Goal: Task Accomplishment & Management: Use online tool/utility

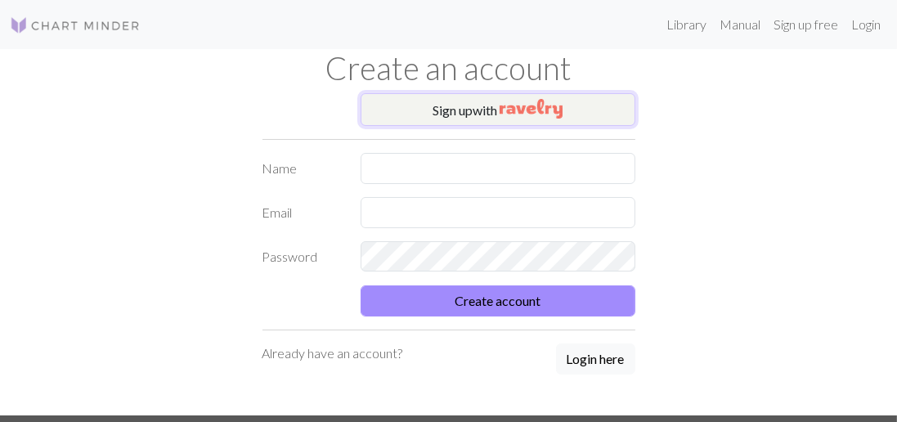
click at [438, 106] on button "Sign up with" at bounding box center [498, 109] width 275 height 33
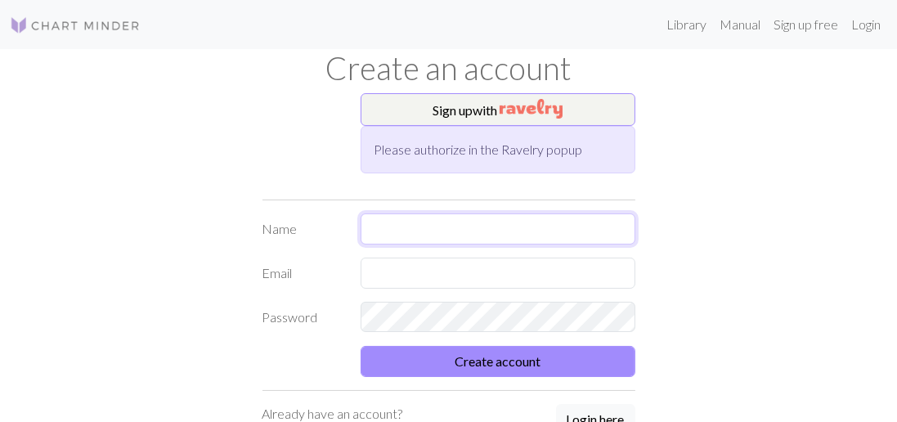
click at [404, 232] on input "text" at bounding box center [498, 228] width 275 height 31
click at [486, 124] on button "Sign up with" at bounding box center [498, 109] width 275 height 33
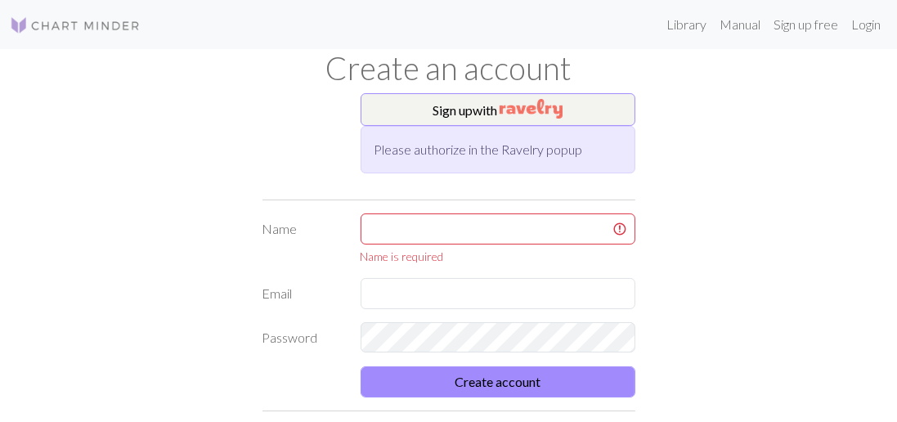
click at [505, 81] on h1 "Create an account" at bounding box center [448, 68] width 785 height 38
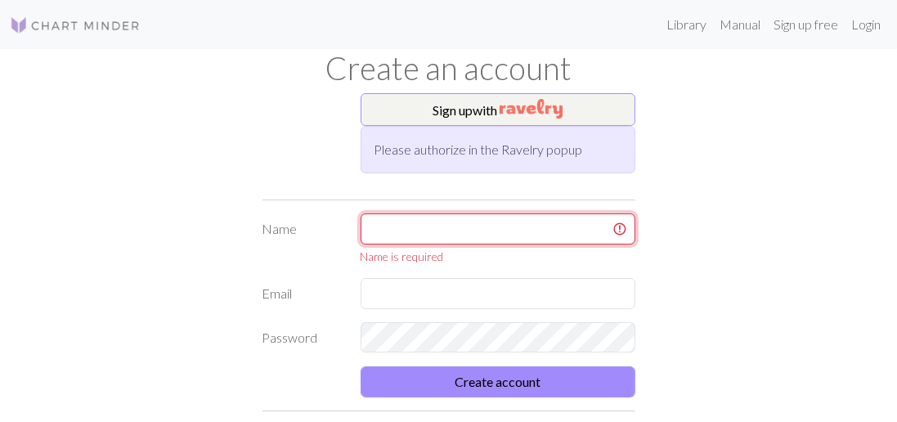
click at [449, 232] on input "text" at bounding box center [498, 228] width 275 height 31
click at [473, 230] on input "text" at bounding box center [498, 228] width 275 height 31
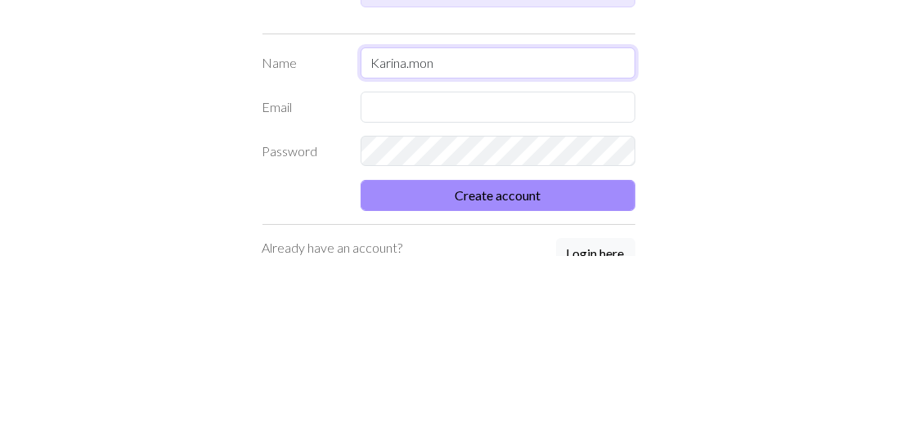
type input "Karina.mon"
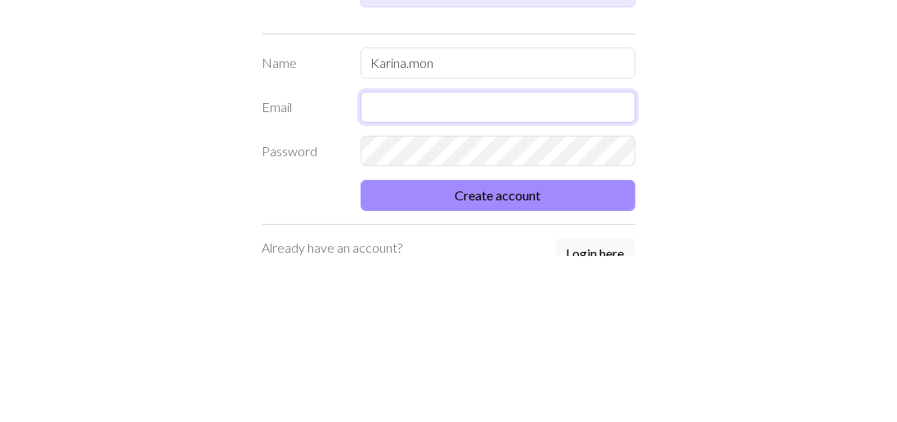
click at [500, 262] on input "text" at bounding box center [498, 273] width 275 height 31
type input "[EMAIL_ADDRESS][DOMAIN_NAME]"
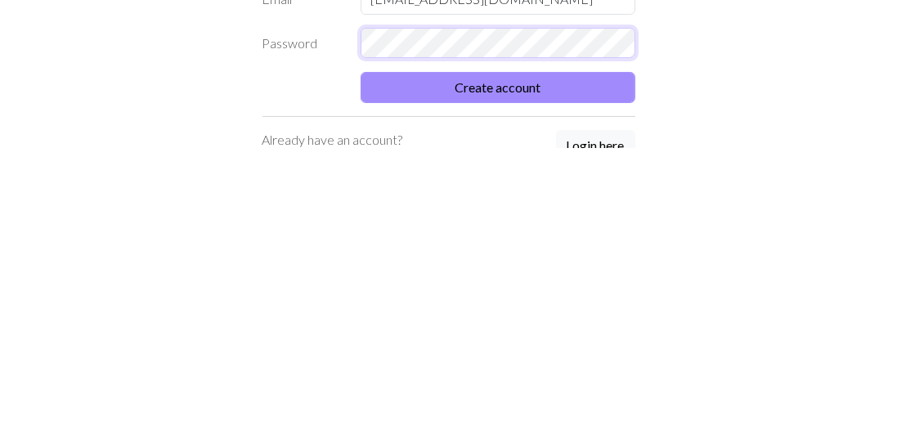
click at [361, 346] on button "Create account" at bounding box center [498, 361] width 275 height 31
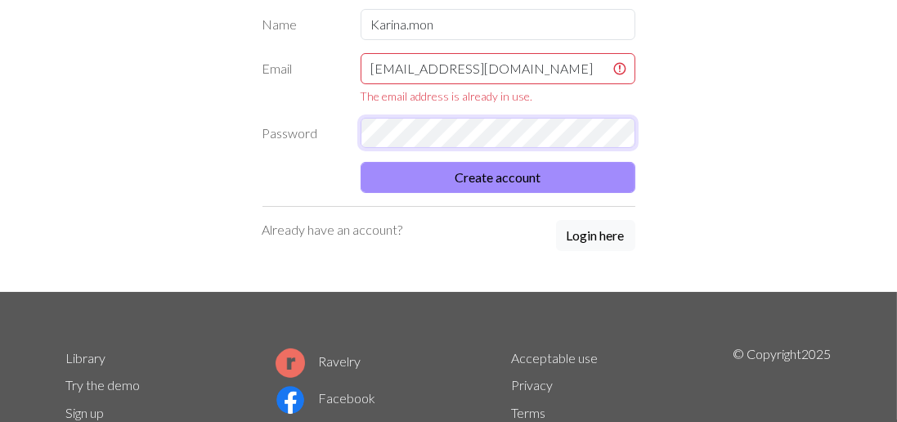
scroll to position [206, 0]
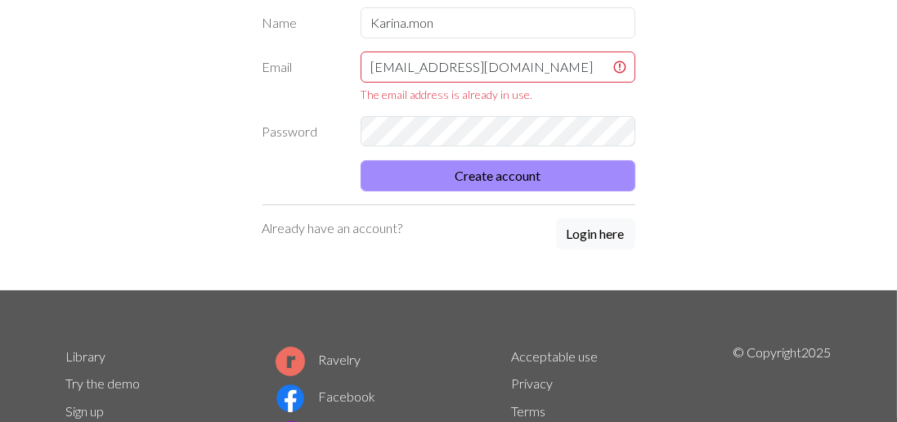
click at [586, 231] on div "Sign up with Please authorize in the Ravelry popup Name [PERSON_NAME].mon Email…" at bounding box center [449, 88] width 392 height 403
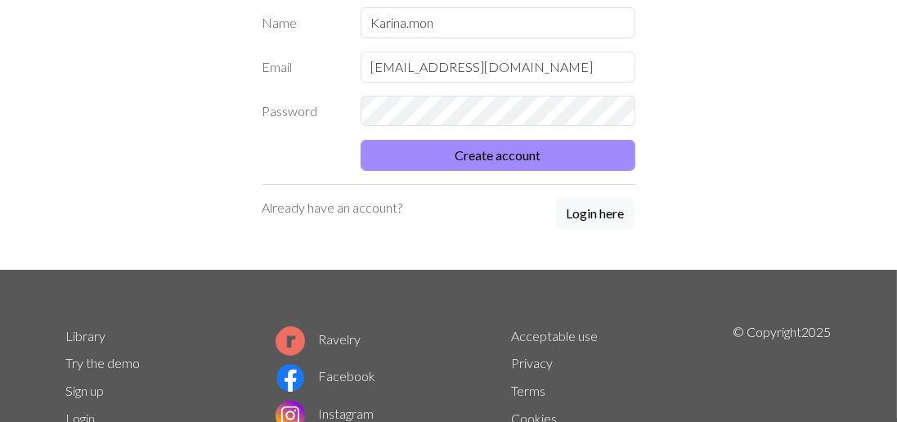
click at [583, 210] on button "Login here" at bounding box center [595, 213] width 79 height 31
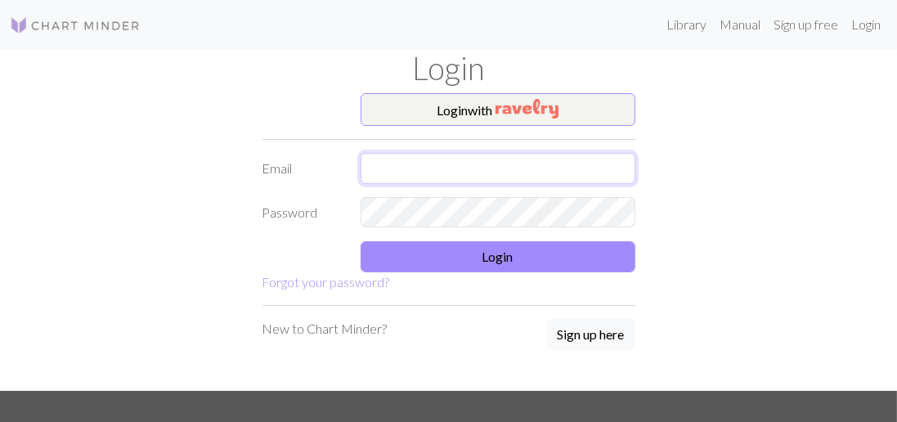
click at [461, 164] on input "text" at bounding box center [498, 168] width 275 height 31
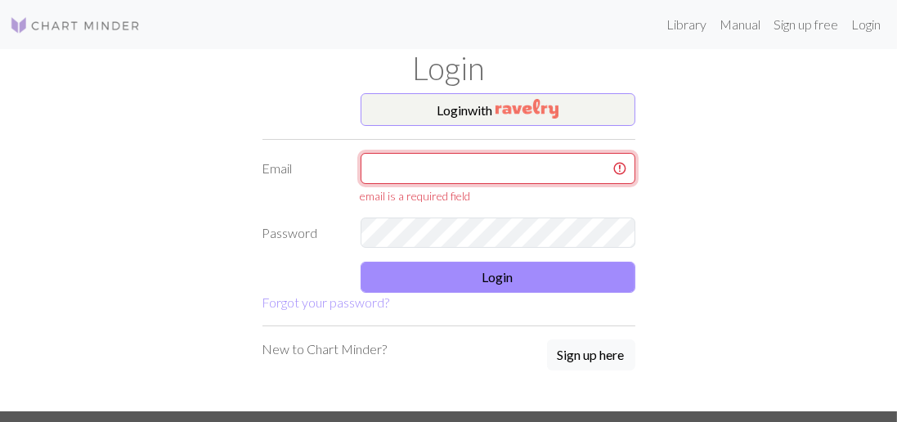
type input "[EMAIL_ADDRESS][DOMAIN_NAME]"
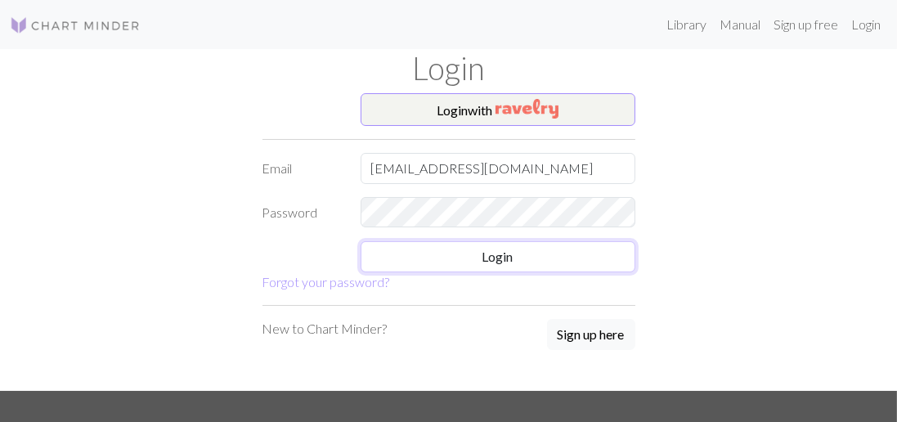
click at [469, 257] on button "Login" at bounding box center [498, 256] width 275 height 31
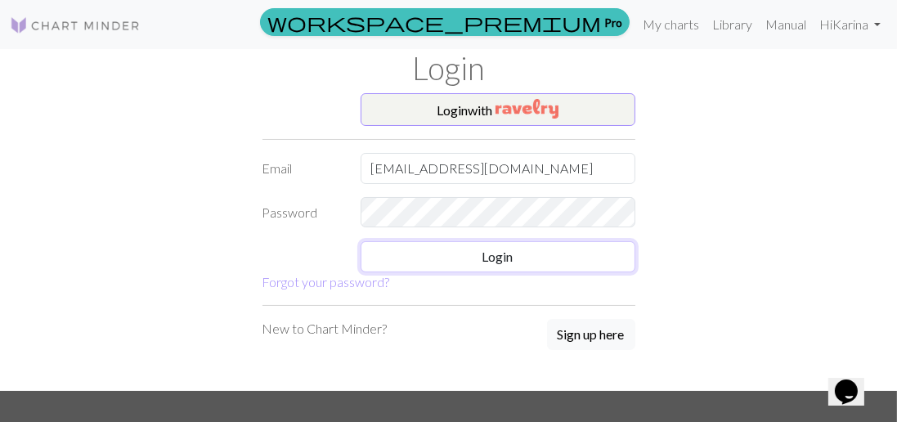
click at [414, 248] on button "Login" at bounding box center [498, 256] width 275 height 31
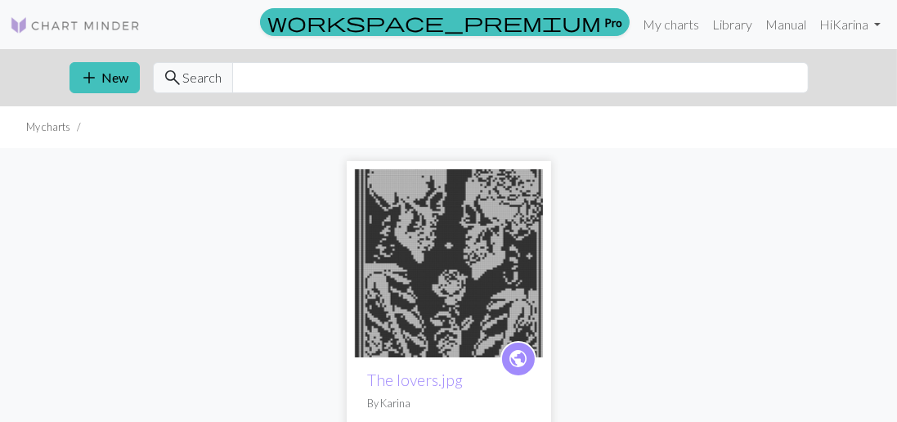
click at [521, 344] on icon "public" at bounding box center [518, 359] width 20 height 33
click at [118, 76] on button "add New" at bounding box center [105, 77] width 70 height 31
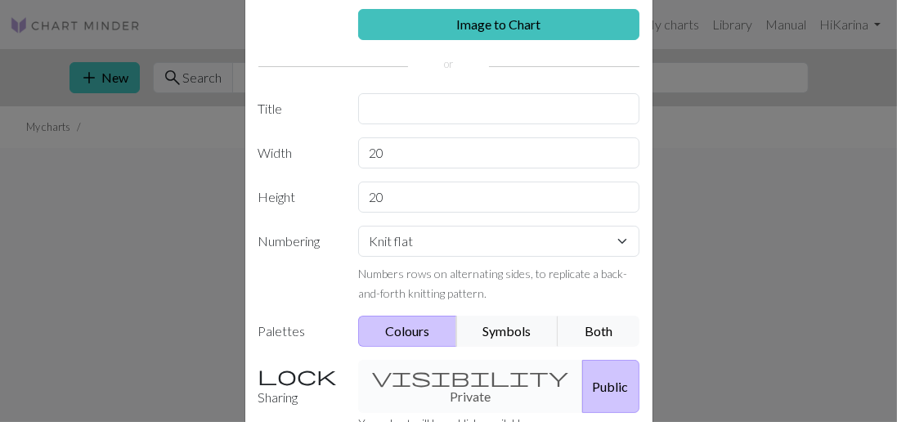
scroll to position [87, 0]
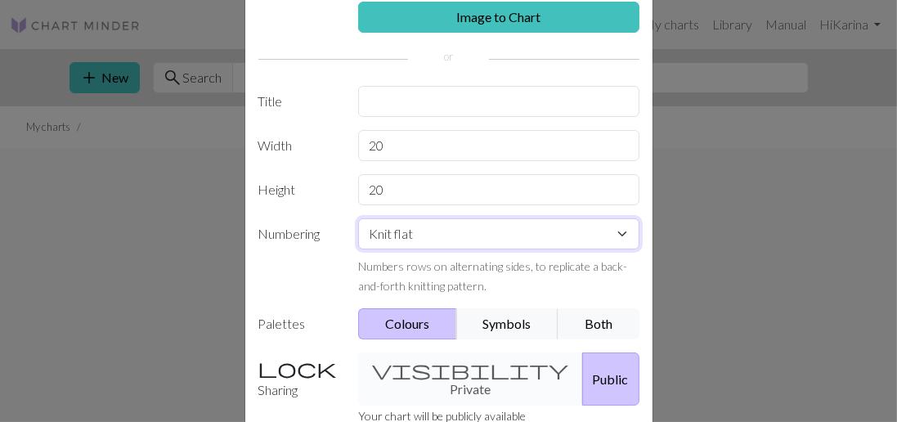
click at [518, 236] on select "Knit flat Knit in the round Lace knitting Cross stitch" at bounding box center [498, 233] width 281 height 31
click at [358, 218] on select "Knit flat Knit in the round Lace knitting Cross stitch" at bounding box center [498, 233] width 281 height 31
click at [578, 227] on select "Knit flat Knit in the round Lace knitting Cross stitch" at bounding box center [498, 233] width 281 height 31
click at [358, 218] on select "Knit flat Knit in the round Lace knitting Cross stitch" at bounding box center [498, 233] width 281 height 31
click at [567, 235] on select "Knit flat Knit in the round Lace knitting Cross stitch" at bounding box center [498, 233] width 281 height 31
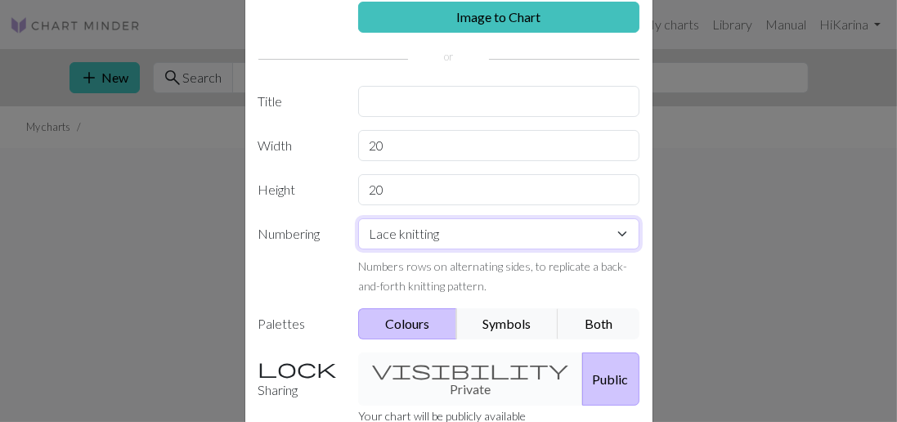
click at [358, 218] on select "Knit flat Knit in the round Lace knitting Cross stitch" at bounding box center [498, 233] width 281 height 31
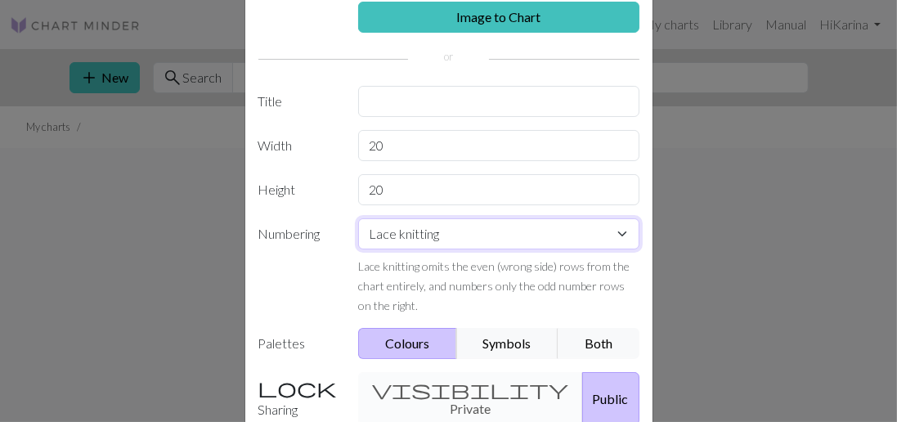
click at [603, 234] on select "Knit flat Knit in the round Lace knitting Cross stitch" at bounding box center [498, 233] width 281 height 31
select select "flat"
click at [358, 218] on select "Knit flat Knit in the round Lace knitting Cross stitch" at bounding box center [498, 233] width 281 height 31
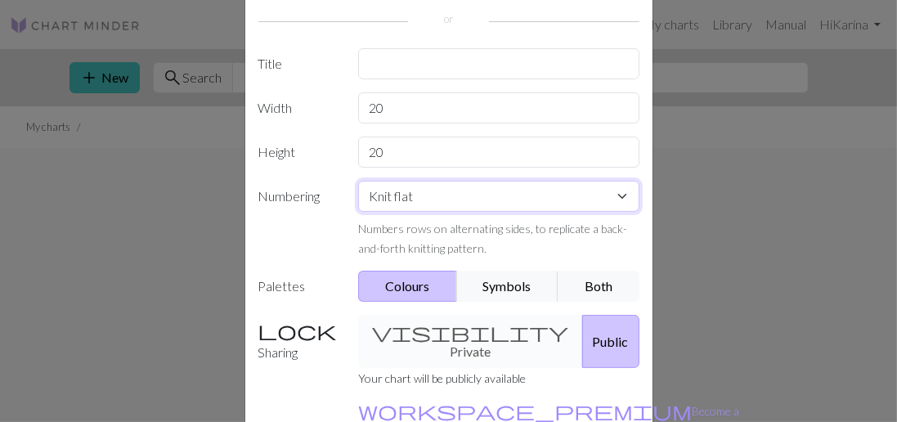
scroll to position [142, 0]
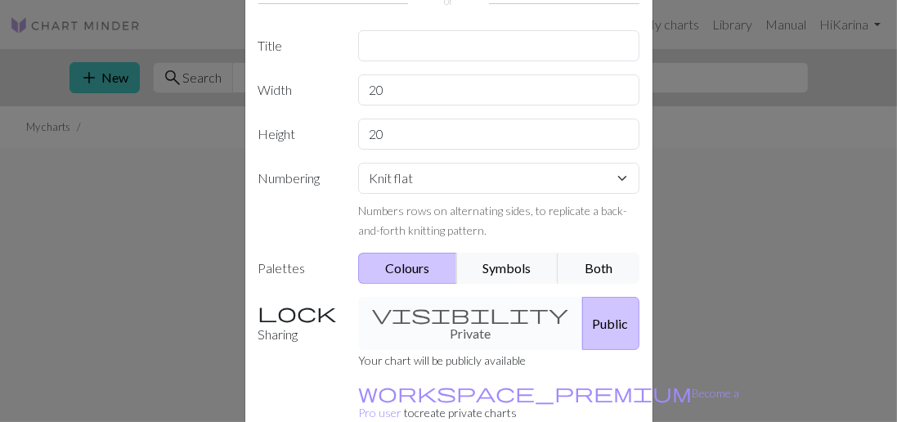
click at [475, 301] on div "visibility Private Public" at bounding box center [498, 323] width 301 height 53
click at [482, 309] on div "visibility Private Public" at bounding box center [498, 323] width 301 height 53
click at [477, 305] on div "visibility Private Public" at bounding box center [498, 323] width 301 height 53
click at [476, 308] on div "visibility Private Public" at bounding box center [498, 323] width 301 height 53
click at [473, 313] on div "visibility Private Public" at bounding box center [498, 323] width 301 height 53
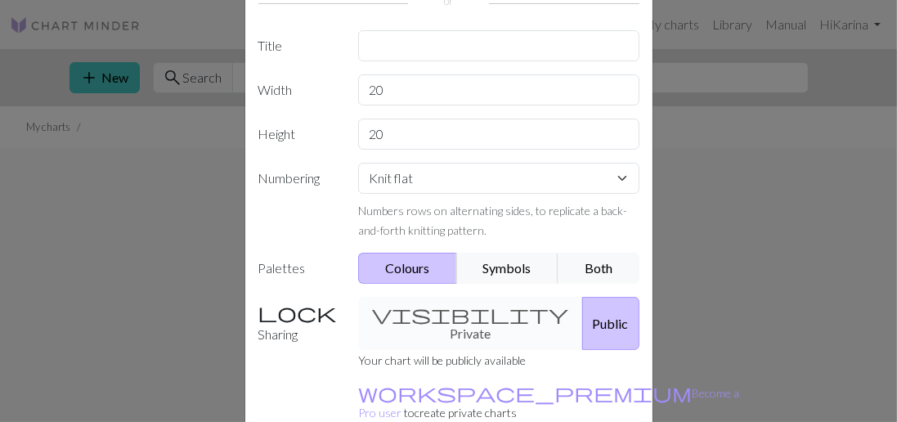
click at [491, 306] on div "visibility Private Public" at bounding box center [498, 323] width 301 height 53
click at [582, 312] on button "Public" at bounding box center [610, 323] width 57 height 53
click at [456, 311] on div "visibility Private Public" at bounding box center [498, 323] width 301 height 53
click at [464, 311] on div "visibility Private Public" at bounding box center [498, 323] width 301 height 53
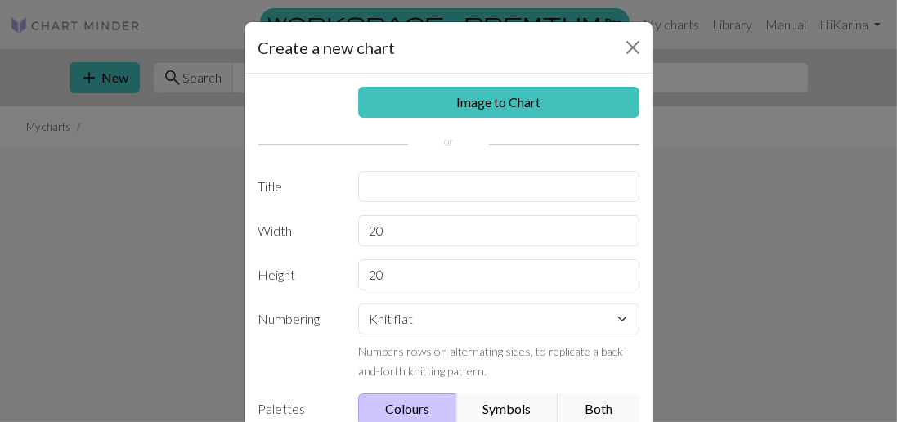
scroll to position [0, 0]
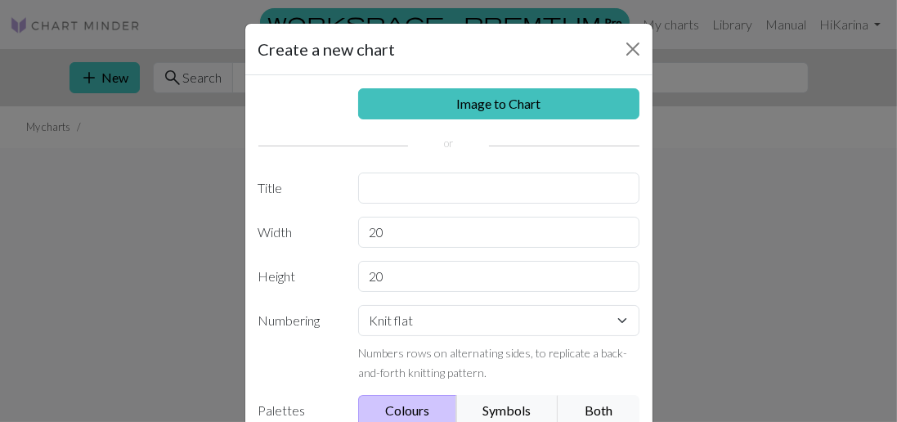
click at [514, 110] on link "Image to Chart" at bounding box center [498, 103] width 281 height 31
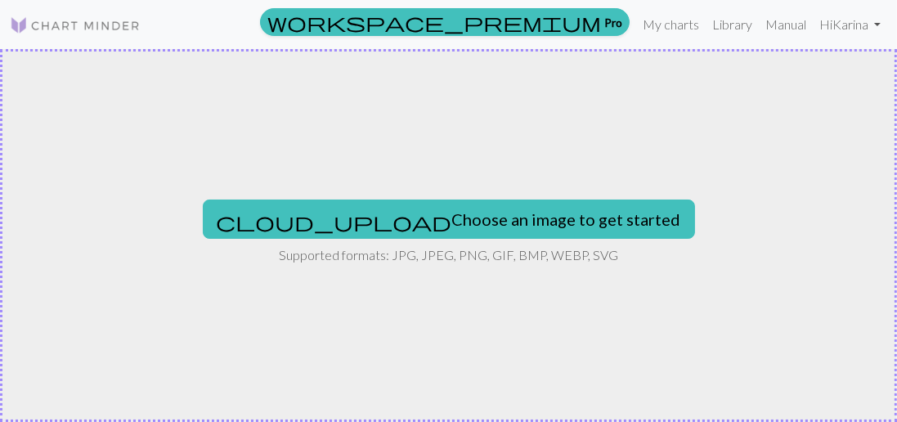
click at [462, 219] on button "cloud_upload Choose an image to get started" at bounding box center [449, 219] width 492 height 39
type input "C:\fakepath\1000000766.png"
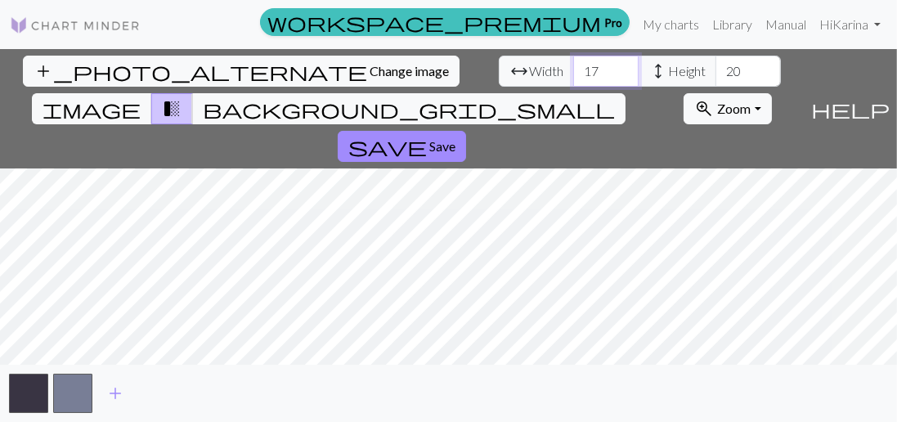
click at [573, 69] on input "17" at bounding box center [605, 71] width 65 height 31
type input "105"
click at [715, 71] on input "20" at bounding box center [747, 71] width 65 height 31
type input "2"
type input "118"
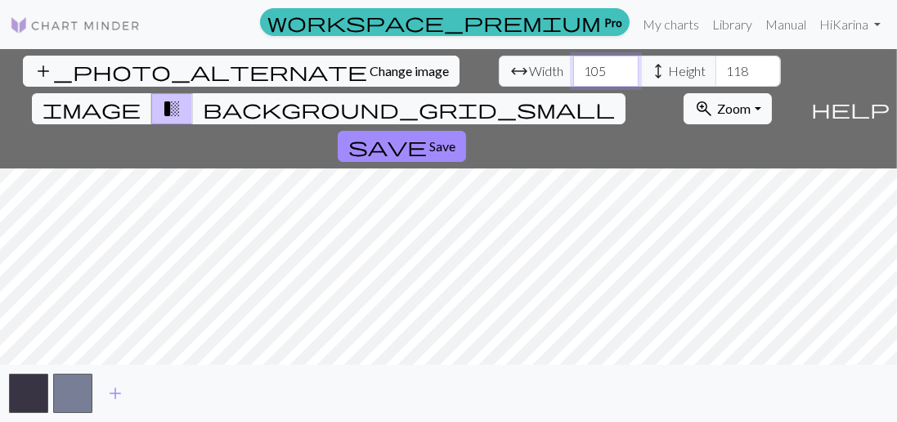
click at [573, 76] on input "105" at bounding box center [605, 71] width 65 height 31
click at [573, 70] on input "105" at bounding box center [605, 71] width 65 height 31
type input "118"
click at [715, 78] on input "118" at bounding box center [747, 71] width 65 height 31
click at [715, 61] on input "118" at bounding box center [747, 71] width 65 height 31
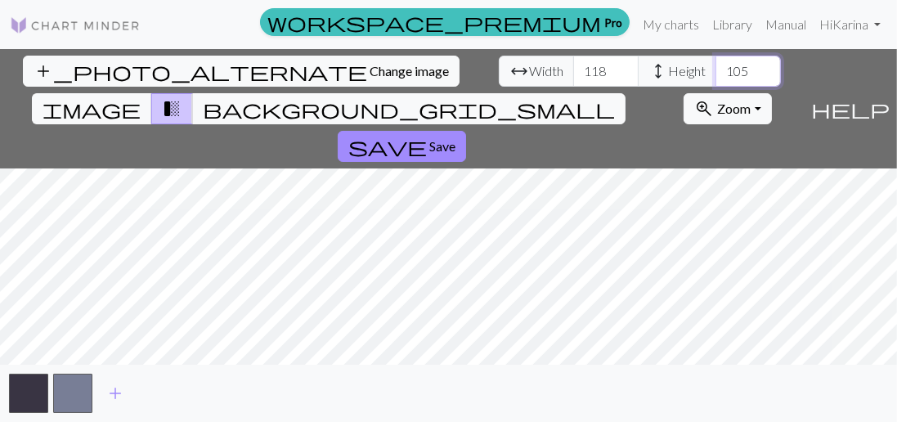
type input "105"
